Goal: Transaction & Acquisition: Subscribe to service/newsletter

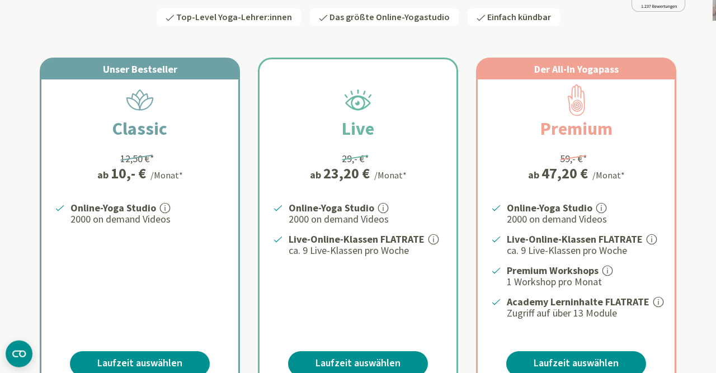
scroll to position [182, 0]
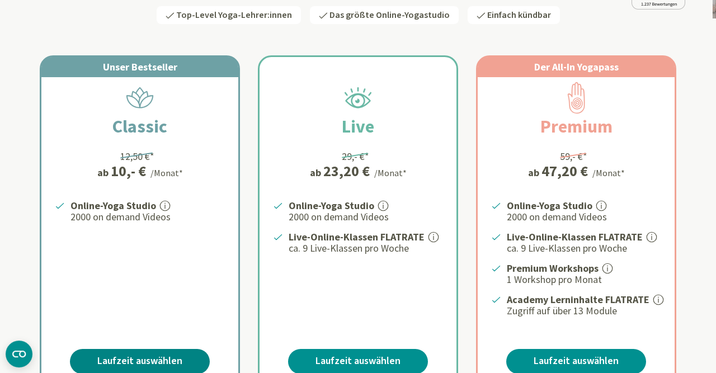
click at [157, 358] on link "Laufzeit auswählen" at bounding box center [140, 361] width 140 height 25
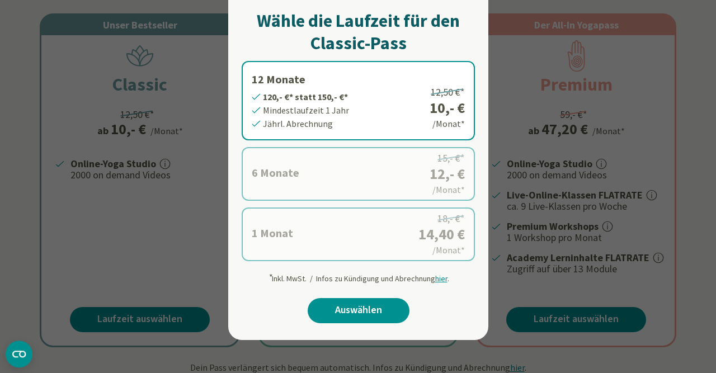
scroll to position [226, 0]
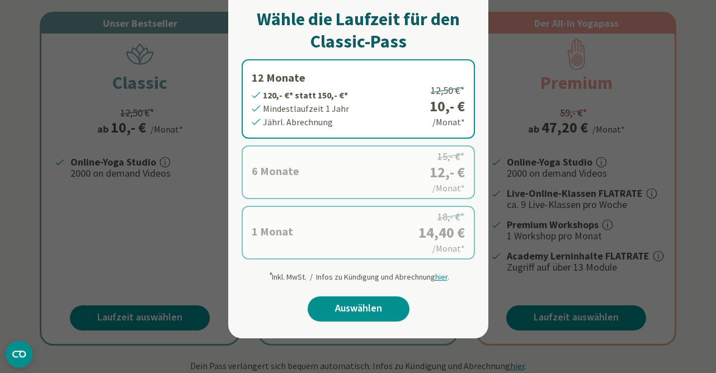
click at [328, 230] on label "1 Monat 14,40 €* statt 18,- €* Mindestlaufzeit 1 Monat Monatl. Abrechnung 18,- …" at bounding box center [358, 233] width 233 height 54
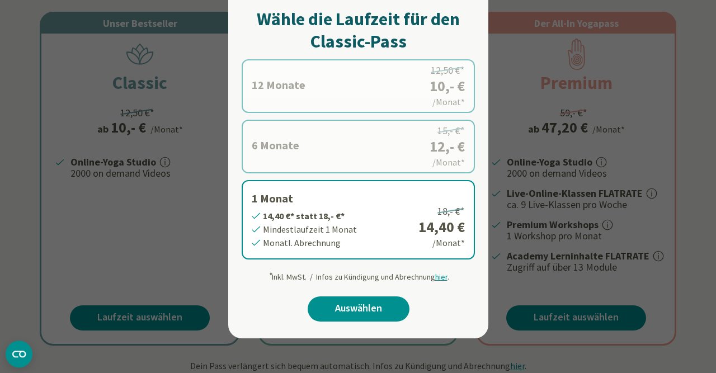
click at [18, 159] on div at bounding box center [358, 186] width 716 height 373
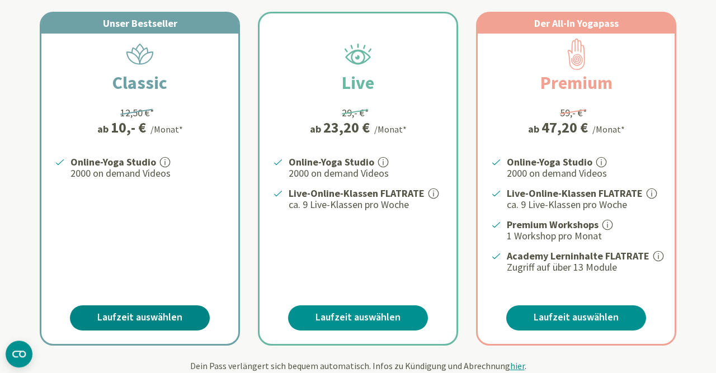
click at [136, 322] on link "Laufzeit auswählen" at bounding box center [140, 317] width 140 height 25
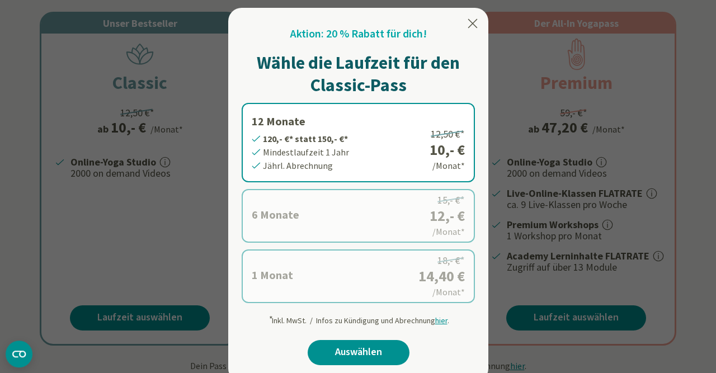
click at [327, 291] on label "1 Monat 14,40 €* statt 18,- €* Mindestlaufzeit 1 Monat Monatl. Abrechnung 18,- …" at bounding box center [358, 276] width 233 height 54
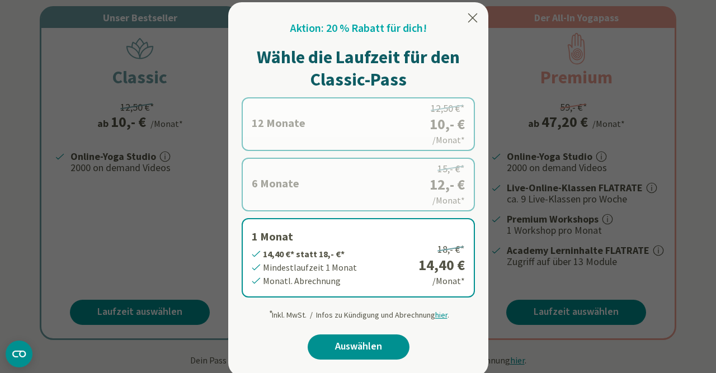
scroll to position [232, 0]
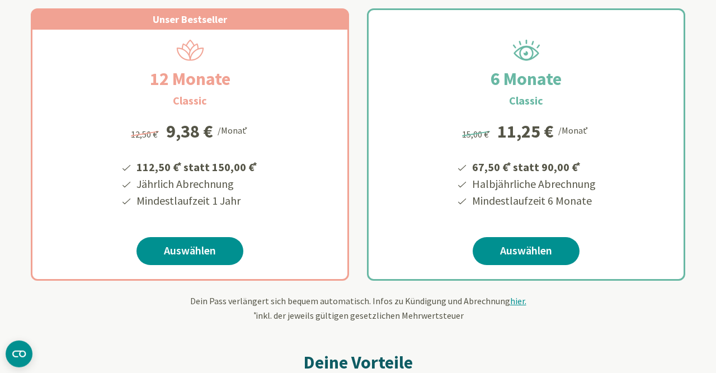
scroll to position [204, 0]
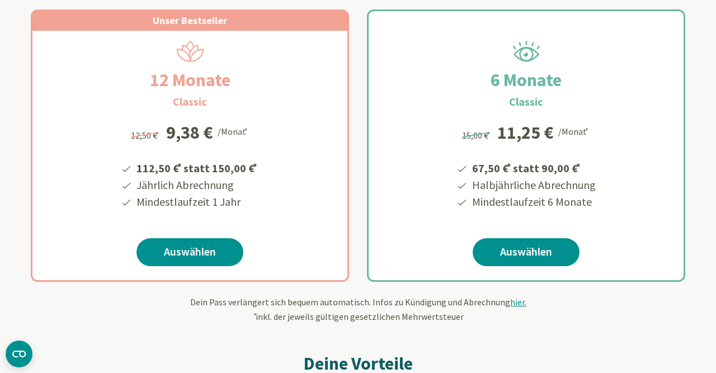
click at [424, 290] on form "Unser Bestseller 12 Monate Classic 112,50 € * statt 150,00 € * Jährlich Abrechn…" at bounding box center [358, 159] width 654 height 327
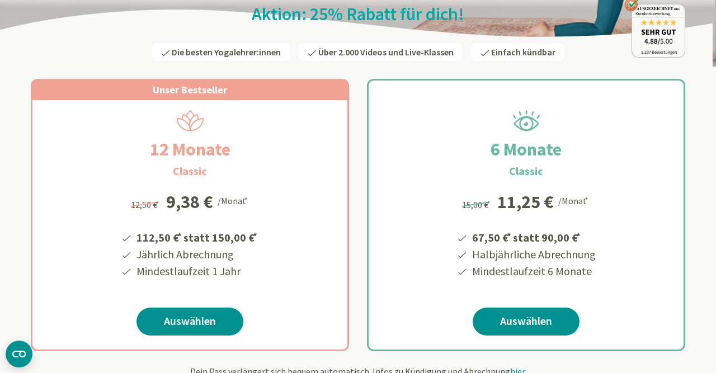
scroll to position [136, 0]
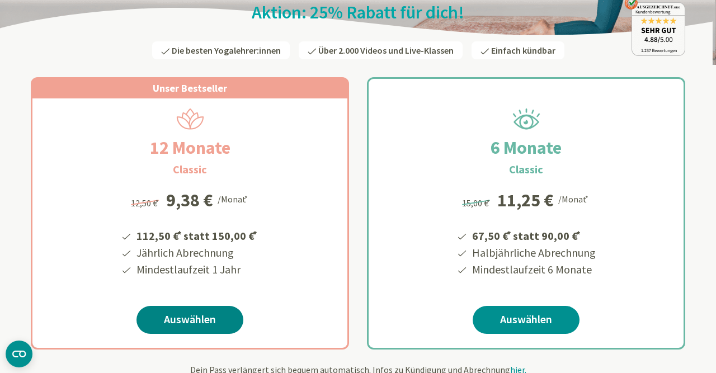
click at [205, 311] on link "Auswählen" at bounding box center [189, 320] width 107 height 28
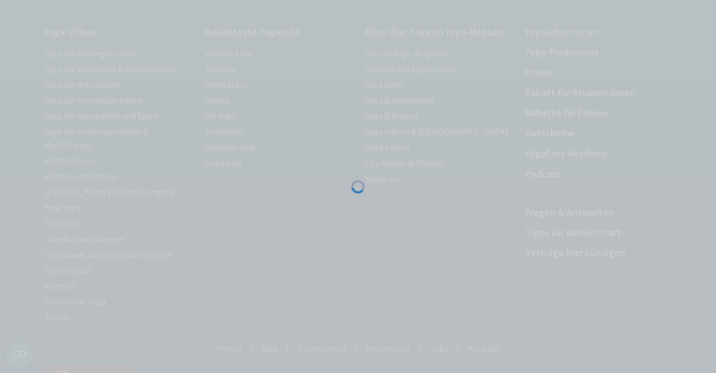
scroll to position [229, 0]
